Goal: Understand site structure: Understand site structure

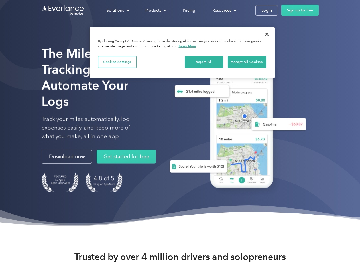
click at [118, 10] on div "Solutions" at bounding box center [115, 10] width 17 height 7
click at [155, 10] on div "Products" at bounding box center [153, 10] width 16 height 7
click at [224, 10] on div "Resources" at bounding box center [221, 10] width 19 height 7
click at [117, 62] on button "Cookies Settings" at bounding box center [117, 62] width 38 height 12
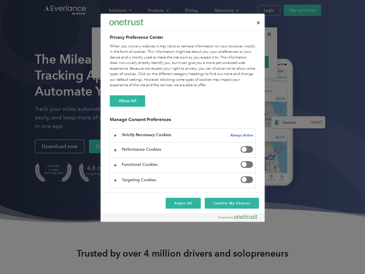
click at [204, 62] on div "When you visit any website, it may store or retrieve information on your browse…" at bounding box center [183, 66] width 146 height 44
click at [247, 62] on div "When you visit any website, it may store or retrieve information on your browse…" at bounding box center [183, 66] width 146 height 44
click at [267, 34] on div at bounding box center [182, 137] width 365 height 274
